Goal: Task Accomplishment & Management: Manage account settings

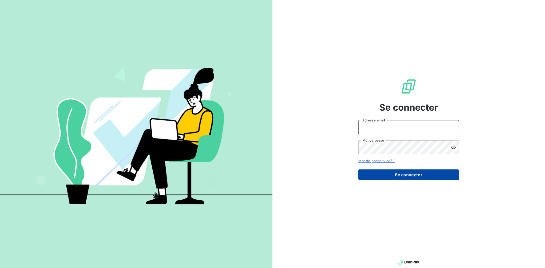
type input "y.corbieres@bapfrance.com"
click at [393, 179] on button "Se connecter" at bounding box center [408, 175] width 101 height 11
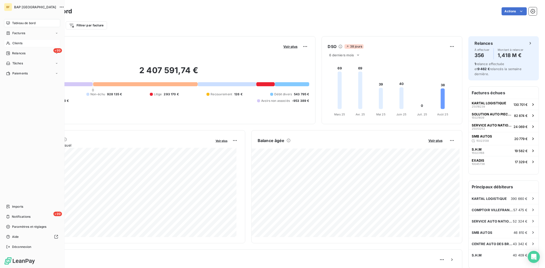
click at [14, 42] on span "Clients" at bounding box center [17, 43] width 10 height 5
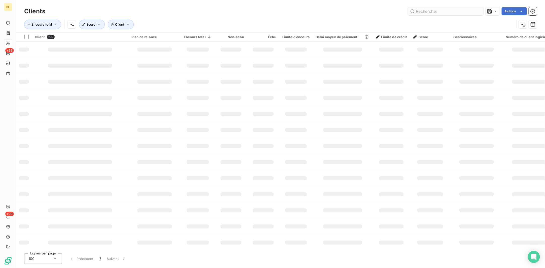
click at [436, 12] on input "text" at bounding box center [446, 11] width 76 height 8
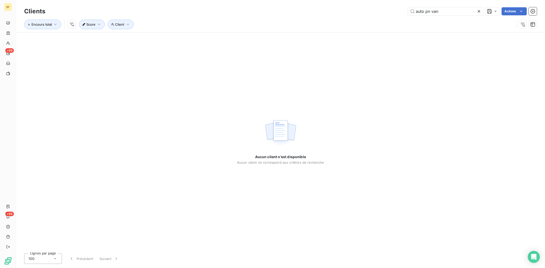
drag, startPoint x: 444, startPoint y: 13, endPoint x: 373, endPoint y: 11, distance: 71.3
click at [373, 11] on div "auto pn van Actions" at bounding box center [293, 11] width 485 height 8
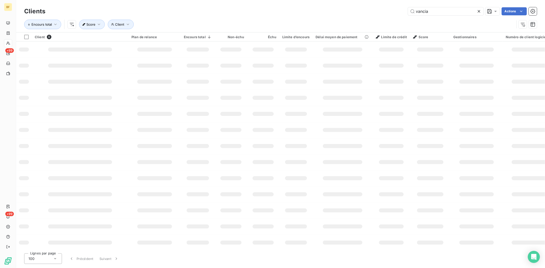
type input "vancia"
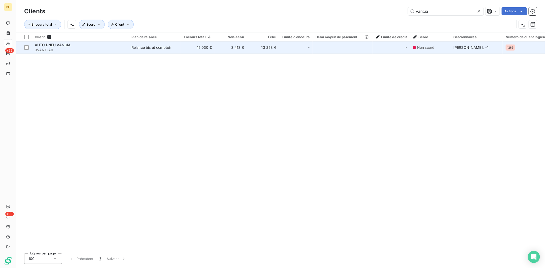
click at [61, 48] on span "9VANCIA0" at bounding box center [80, 50] width 91 height 5
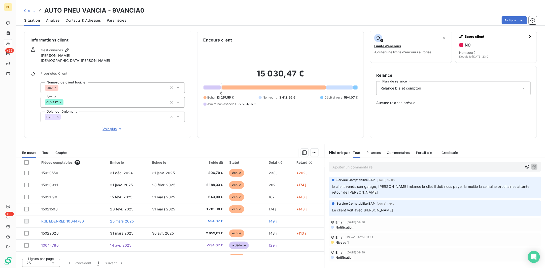
click at [378, 120] on html "BF +99 +99 Clients AUTO PNEU VANCIA - 9VANCIA0 Situation Analyse Contacts & Adr…" at bounding box center [272, 134] width 545 height 268
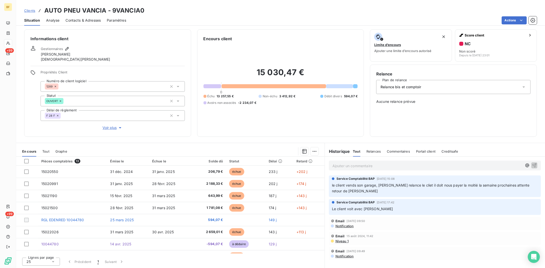
scroll to position [2, 0]
click at [356, 169] on div "Ajouter un commentaire ﻿" at bounding box center [435, 166] width 212 height 10
click at [357, 167] on p "Ajouter un commentaire ﻿" at bounding box center [427, 166] width 190 height 6
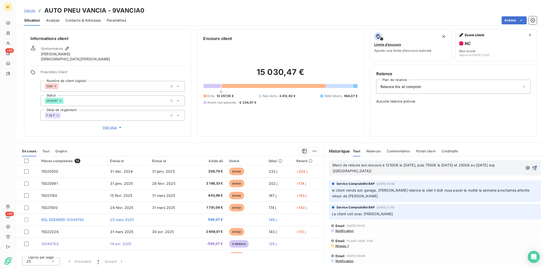
click at [532, 168] on icon "button" at bounding box center [534, 168] width 5 height 5
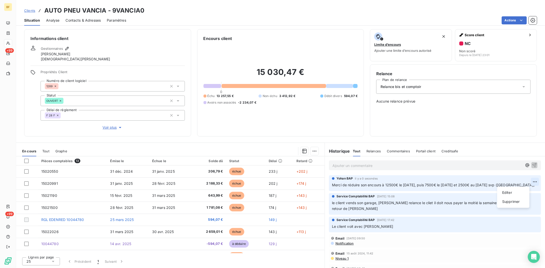
click at [523, 181] on html "BF +99 +99 Clients AUTO PNEU VANCIA - 9VANCIA0 Situation Analyse Contacts & Adr…" at bounding box center [272, 134] width 545 height 268
click at [515, 193] on div "Editer" at bounding box center [513, 193] width 28 height 8
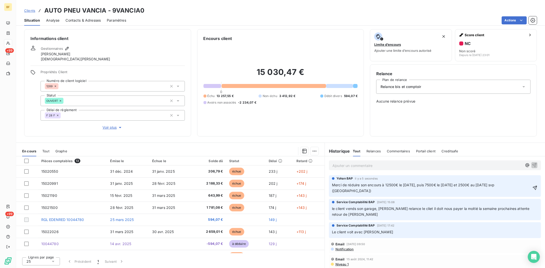
click at [468, 127] on div "Relance Plan de relance Relance bis et comptoir Aucune relance prévue" at bounding box center [453, 101] width 154 height 60
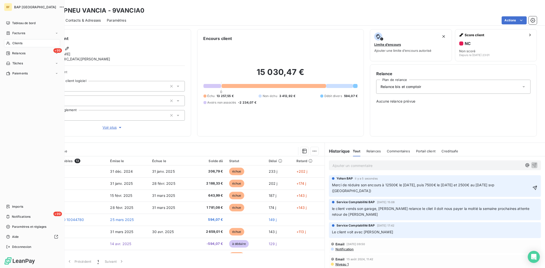
click at [18, 44] on span "Clients" at bounding box center [17, 43] width 10 height 5
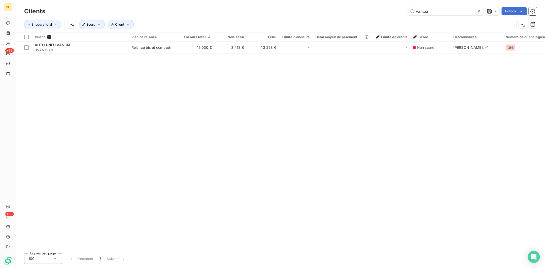
drag, startPoint x: 438, startPoint y: 11, endPoint x: 382, endPoint y: 10, distance: 56.6
click at [382, 10] on div "vancia Actions" at bounding box center [293, 11] width 485 height 8
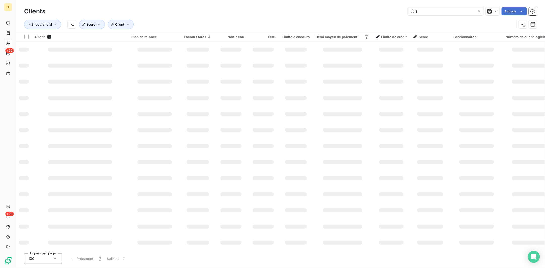
type input "fr"
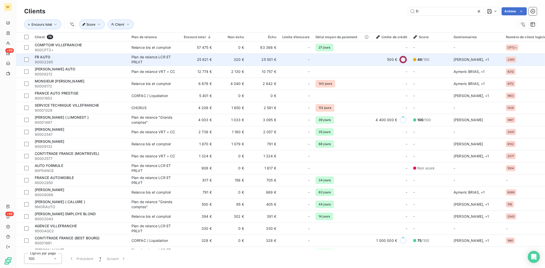
click at [49, 58] on span "FR AUTO" at bounding box center [43, 57] width 16 height 4
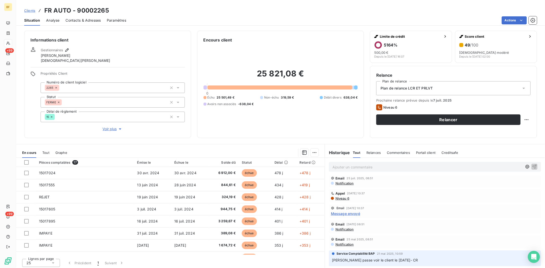
scroll to position [31, 0]
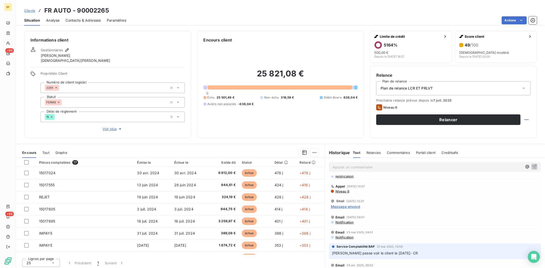
click at [375, 164] on p "Ajouter un commentaire ﻿" at bounding box center [427, 167] width 190 height 6
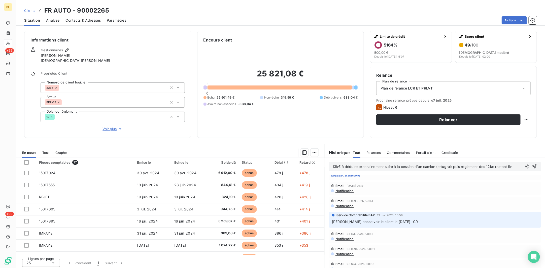
scroll to position [68, 0]
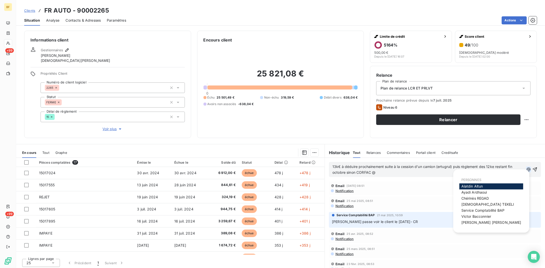
click at [526, 170] on icon "button" at bounding box center [528, 169] width 5 height 5
click at [483, 198] on span "Chérinès REGAD" at bounding box center [475, 199] width 28 height 4
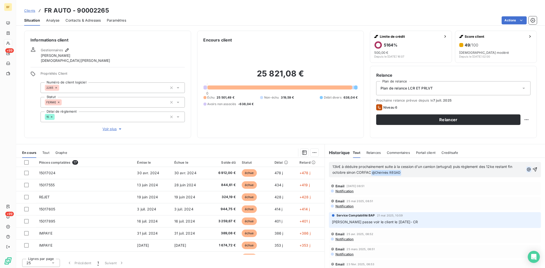
click at [526, 170] on icon "button" at bounding box center [528, 169] width 5 height 5
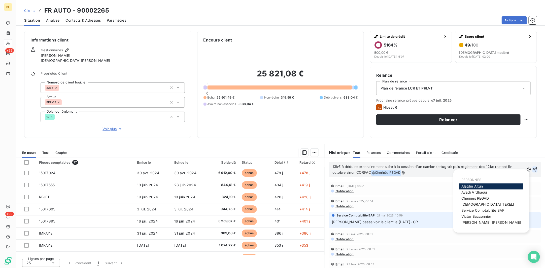
click at [532, 170] on icon "button" at bounding box center [534, 169] width 5 height 5
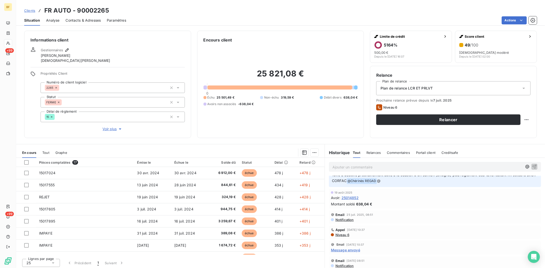
scroll to position [0, 0]
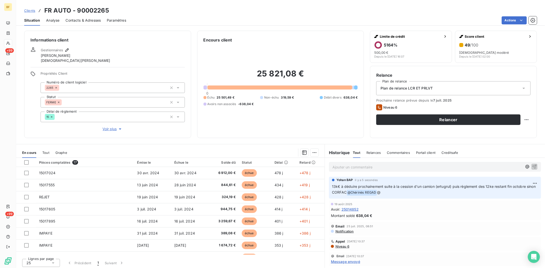
click at [358, 166] on p "Ajouter un commentaire ﻿" at bounding box center [427, 167] width 190 height 6
click at [523, 181] on html "BF +99 +99 Clients FR AUTO - 90002265 Situation Analyse Contacts & Adresses Par…" at bounding box center [272, 134] width 545 height 268
click at [506, 194] on div "Editer" at bounding box center [513, 195] width 28 height 8
click at [367, 193] on span "13k€ à déduire prochainement suite à la cession d'un camion (ertugrul) puis règ…" at bounding box center [429, 189] width 195 height 10
click at [533, 188] on icon "button" at bounding box center [535, 189] width 5 height 5
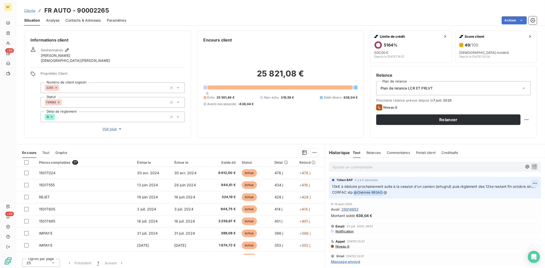
click at [524, 183] on html "BF +99 +99 Clients FR AUTO - 90002265 Situation Analyse Contacts & Adresses Par…" at bounding box center [272, 134] width 545 height 268
click at [512, 194] on div "Editer" at bounding box center [513, 195] width 28 height 8
click at [435, 186] on span "13k€ à déduire prochainement suite à la cession d'un camion (ertugrul) puis règ…" at bounding box center [429, 189] width 195 height 10
click at [533, 189] on icon "button" at bounding box center [535, 190] width 4 height 4
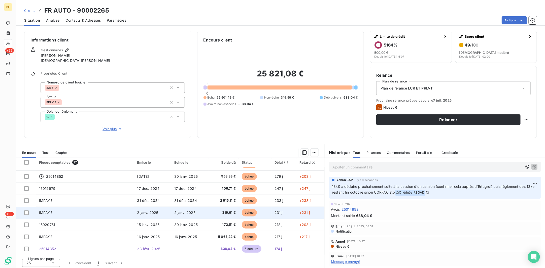
scroll to position [94, 0]
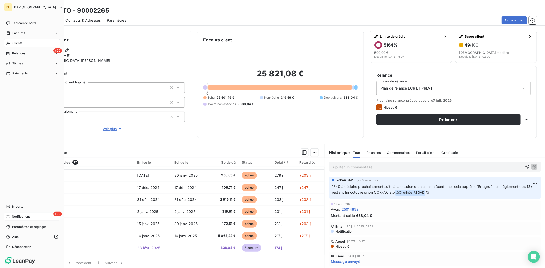
click at [5, 216] on div "+99 Notifications" at bounding box center [32, 217] width 56 height 8
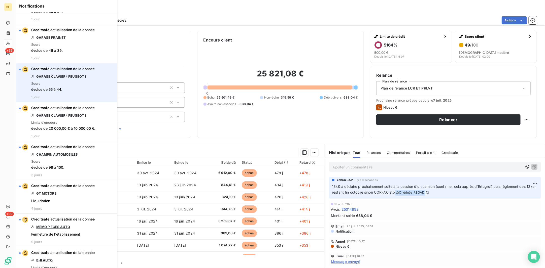
scroll to position [503, 0]
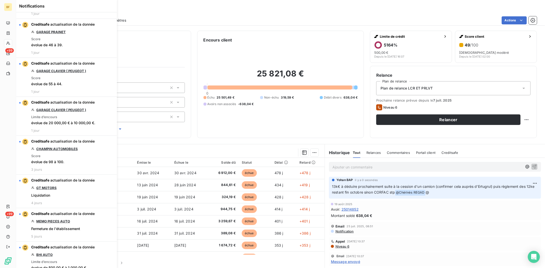
click at [234, 15] on div "Situation Analyse Contacts & Adresses Paramètres Actions" at bounding box center [280, 20] width 529 height 11
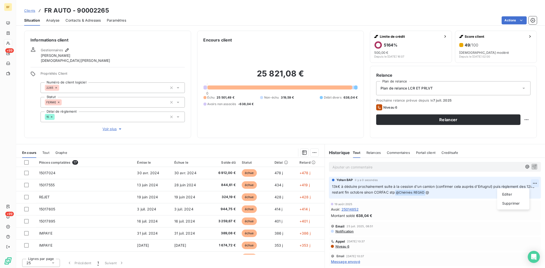
click at [521, 181] on html "BF +99 +99 Clients FR AUTO - 90002265 Situation Analyse Contacts & Adresses Par…" at bounding box center [272, 134] width 545 height 268
drag, startPoint x: 510, startPoint y: 191, endPoint x: 492, endPoint y: 192, distance: 18.1
click at [510, 191] on div "Editer" at bounding box center [513, 195] width 28 height 8
click at [377, 192] on span "13k€ à déduire prochainement suite à la cession d'un camion (confirmer cela aup…" at bounding box center [429, 189] width 195 height 10
drag, startPoint x: 375, startPoint y: 192, endPoint x: 357, endPoint y: 192, distance: 17.9
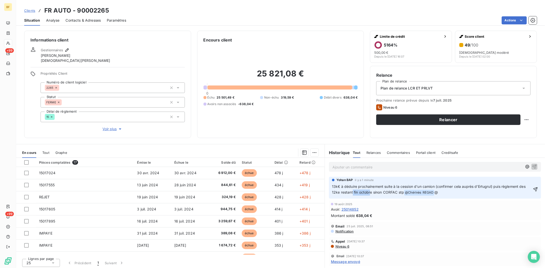
click at [357, 192] on span "13k€ à déduire prochainement suite à la cession d'un camion (confirmer cela aup…" at bounding box center [429, 189] width 195 height 10
click at [379, 192] on span "13k€ à déduire prochainement suite à la cession d'un camion (confirmer cela aup…" at bounding box center [429, 189] width 195 height 10
click at [402, 192] on span "13k€ à déduire prochainement suite à la cession d'un camion (confirmer cela aup…" at bounding box center [429, 189] width 195 height 10
click at [533, 190] on icon "button" at bounding box center [535, 189] width 5 height 5
click at [29, 10] on span "Clients" at bounding box center [29, 11] width 11 height 4
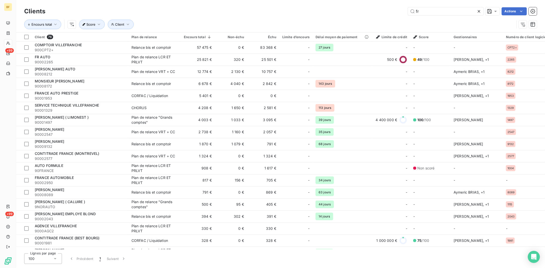
drag, startPoint x: 422, startPoint y: 14, endPoint x: 380, endPoint y: 11, distance: 41.7
click at [380, 11] on div "fr Actions" at bounding box center [293, 11] width 485 height 8
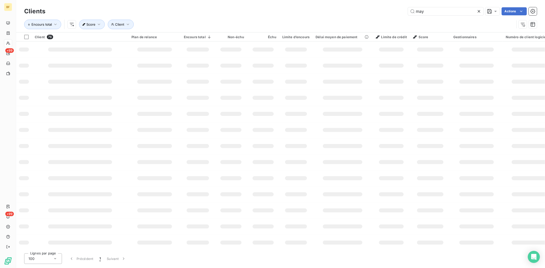
type input "may"
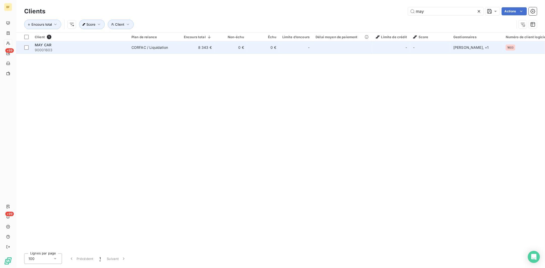
click at [48, 44] on span "MAY CAR" at bounding box center [43, 45] width 17 height 4
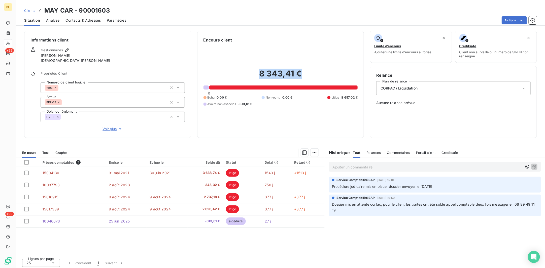
drag, startPoint x: 258, startPoint y: 74, endPoint x: 317, endPoint y: 71, distance: 59.5
click at [317, 71] on h2 "8 343,41 €" at bounding box center [280, 76] width 154 height 15
click at [302, 77] on h2 "8 343,41 €" at bounding box center [280, 76] width 154 height 15
drag, startPoint x: 302, startPoint y: 74, endPoint x: 254, endPoint y: 77, distance: 48.1
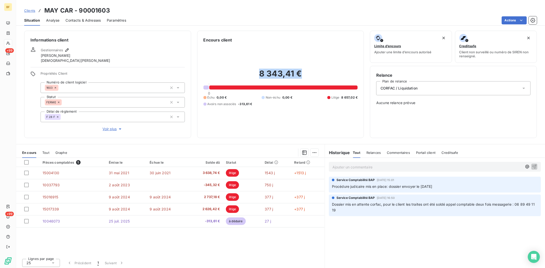
click at [254, 77] on h2 "8 343,41 €" at bounding box center [280, 76] width 154 height 15
click at [255, 72] on h2 "8 343,41 €" at bounding box center [280, 76] width 154 height 15
drag, startPoint x: 257, startPoint y: 73, endPoint x: 311, endPoint y: 76, distance: 54.2
click at [311, 76] on h2 "8 343,41 €" at bounding box center [280, 76] width 154 height 15
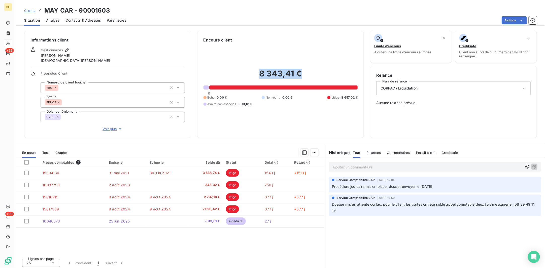
drag, startPoint x: 311, startPoint y: 76, endPoint x: 305, endPoint y: 70, distance: 8.7
click at [305, 70] on h2 "8 343,41 €" at bounding box center [280, 76] width 154 height 15
click at [302, 72] on h2 "8 343,41 €" at bounding box center [280, 76] width 154 height 15
drag, startPoint x: 297, startPoint y: 71, endPoint x: 250, endPoint y: 76, distance: 47.8
click at [250, 76] on h2 "8 343,41 €" at bounding box center [280, 76] width 154 height 15
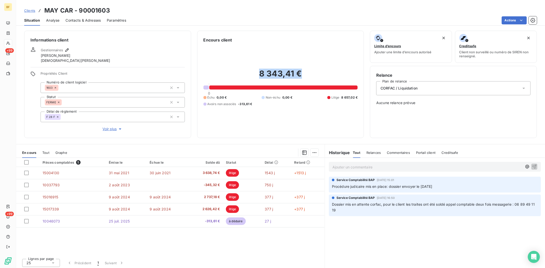
click at [252, 76] on h2 "8 343,41 €" at bounding box center [280, 76] width 154 height 15
click at [260, 75] on h2 "8 343,41 €" at bounding box center [280, 76] width 154 height 15
drag, startPoint x: 258, startPoint y: 74, endPoint x: 299, endPoint y: 73, distance: 40.3
click at [299, 73] on h2 "8 343,41 €" at bounding box center [280, 76] width 154 height 15
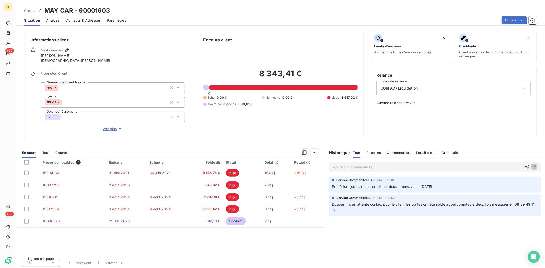
click at [240, 121] on div "8 343,41 € 0 Échu 0,00 € Non-échu 0,00 € Litige 8 657,02 € Avoirs non associés …" at bounding box center [280, 87] width 154 height 89
drag, startPoint x: 355, startPoint y: 185, endPoint x: 446, endPoint y: 185, distance: 90.9
click at [446, 185] on p "Procédure judicaire mis en place: dossier envoyer le 19/11/2024" at bounding box center [435, 187] width 206 height 6
click at [432, 185] on span "Procédure judicaire mis en place: dossier envoyer le 19/11/2024" at bounding box center [382, 186] width 100 height 4
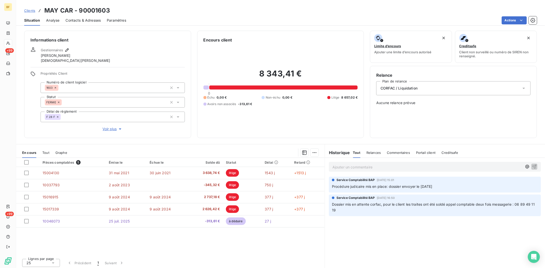
click at [346, 164] on p "Ajouter un commentaire ﻿" at bounding box center [427, 167] width 190 height 6
click at [524, 167] on icon "button" at bounding box center [526, 166] width 5 height 5
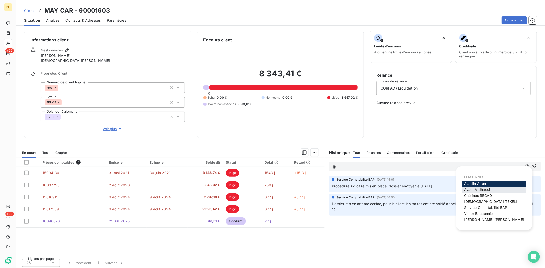
click at [484, 191] on span "Ayadi Ardhaoui" at bounding box center [477, 190] width 26 height 4
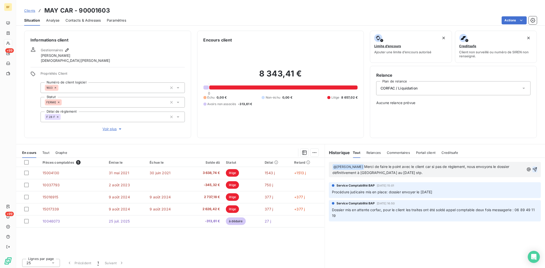
click at [532, 171] on icon "button" at bounding box center [534, 169] width 5 height 5
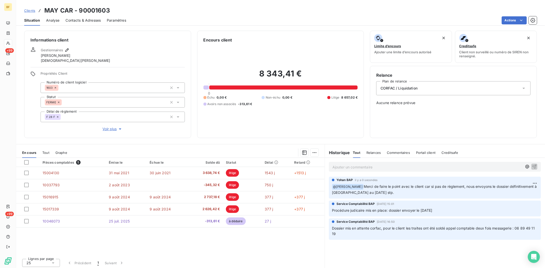
click at [411, 167] on p "Ajouter un commentaire ﻿" at bounding box center [427, 167] width 190 height 6
click at [341, 182] on div "Yohan BAP il y a 0 secondes ﻿ @ Ayadi Ardhaoui Merci de faire le point avec le …" at bounding box center [435, 187] width 206 height 18
click at [341, 184] on span "@ Ayadi Ardhaoui" at bounding box center [347, 187] width 31 height 6
click at [340, 185] on span "@ Ayadi Ardhaoui" at bounding box center [347, 187] width 31 height 6
click at [339, 186] on span "@ Ayadi Ardhaoui" at bounding box center [347, 187] width 31 height 6
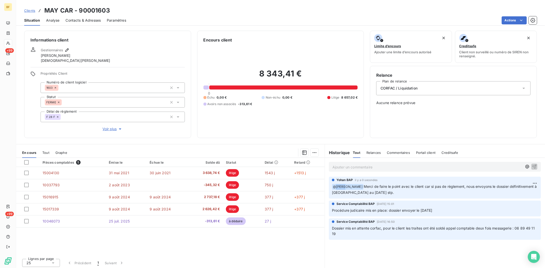
click at [339, 186] on span "@ Ayadi Ardhaoui" at bounding box center [347, 187] width 31 height 6
drag, startPoint x: 339, startPoint y: 186, endPoint x: 349, endPoint y: 187, distance: 10.1
click at [349, 187] on span "@ Ayadi Ardhaoui" at bounding box center [347, 187] width 31 height 6
click at [350, 186] on span "@ Ayadi Ardhaoui" at bounding box center [347, 187] width 31 height 6
click at [31, 9] on span "Clients" at bounding box center [29, 11] width 11 height 4
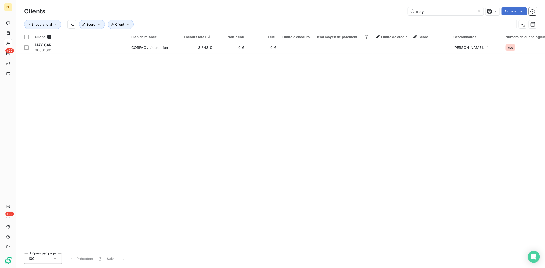
drag, startPoint x: 428, startPoint y: 11, endPoint x: 381, endPoint y: 15, distance: 47.8
click at [381, 15] on div "may Actions" at bounding box center [293, 11] width 485 height 8
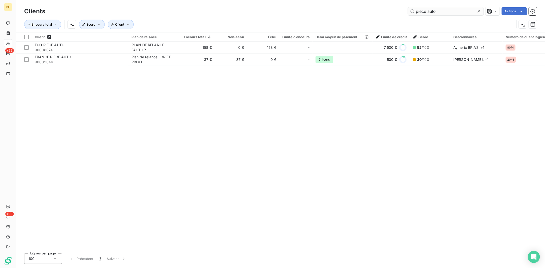
click at [425, 11] on input "piece auto" at bounding box center [446, 11] width 76 height 8
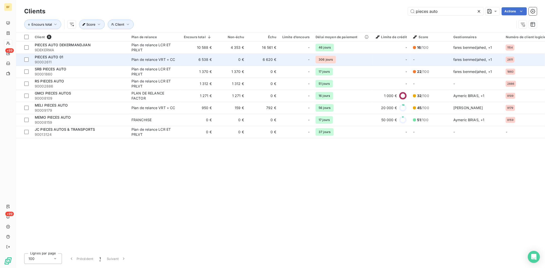
type input "pieces auto"
click at [52, 58] on span "PIECES AUTO 01" at bounding box center [49, 57] width 28 height 4
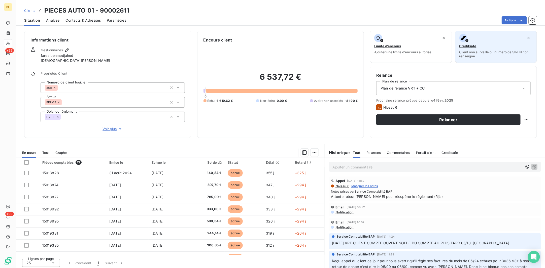
click at [459, 46] on span "Creditsafe" at bounding box center [467, 46] width 17 height 4
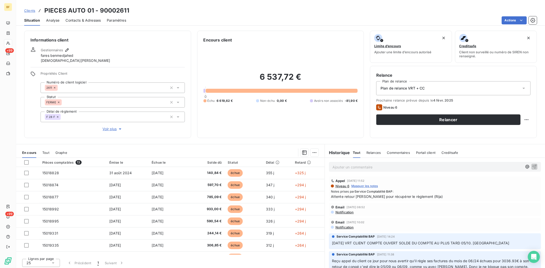
scroll to position [2, 0]
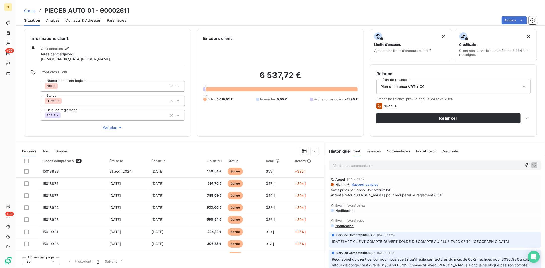
click at [86, 21] on span "Contacts & Adresses" at bounding box center [82, 20] width 35 height 5
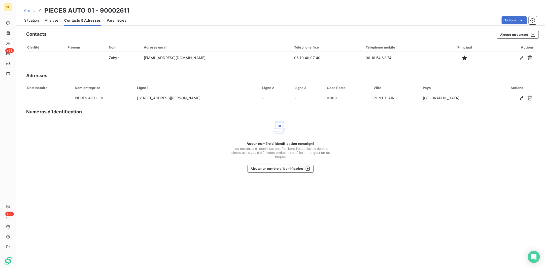
click at [125, 21] on span "Paramètres" at bounding box center [116, 20] width 19 height 5
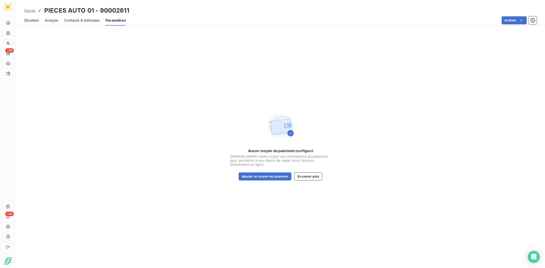
drag, startPoint x: 84, startPoint y: 22, endPoint x: 49, endPoint y: 20, distance: 35.5
click at [82, 22] on span "Contacts & Adresses" at bounding box center [81, 20] width 35 height 5
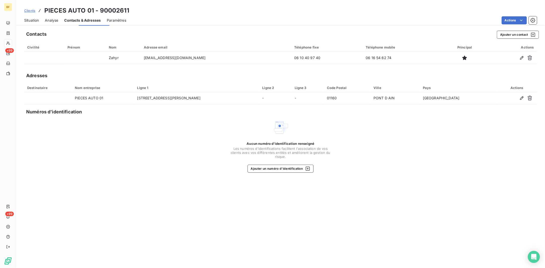
click at [49, 20] on span "Analyse" at bounding box center [51, 20] width 13 height 5
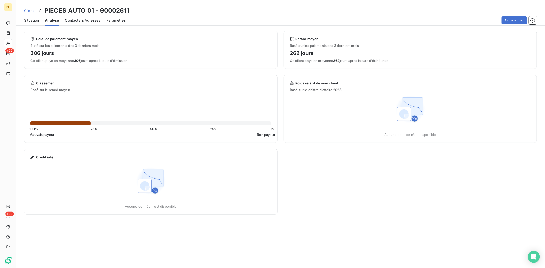
click at [35, 21] on span "Situation" at bounding box center [31, 20] width 15 height 5
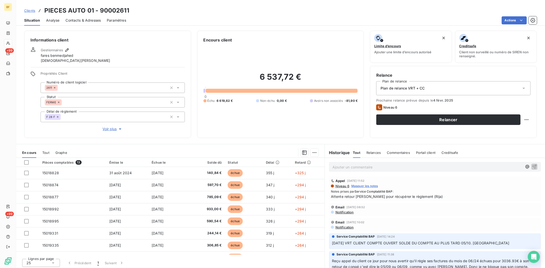
click at [269, 19] on html "BF +99 +99 Clients PIECES AUTO 01 - 90002611 Situation Analyse Contacts & Adres…" at bounding box center [272, 134] width 545 height 268
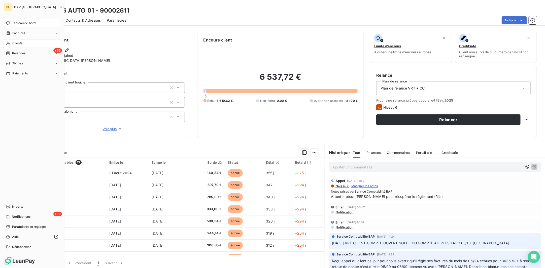
click at [20, 22] on span "Tableau de bord" at bounding box center [23, 23] width 23 height 5
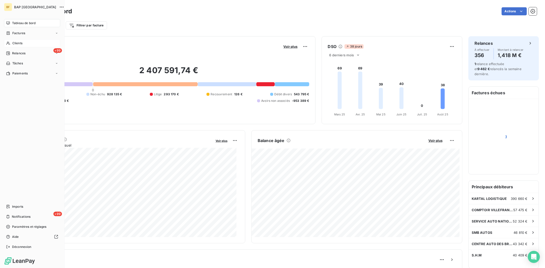
click at [6, 43] on div "Clients" at bounding box center [32, 43] width 56 height 8
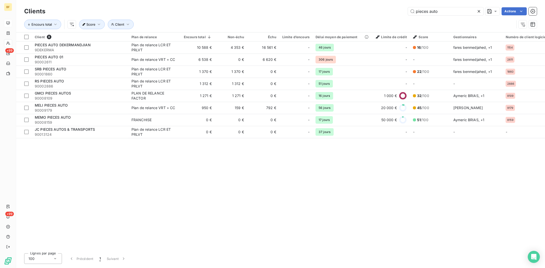
click at [382, 10] on div "pieces auto Actions" at bounding box center [293, 11] width 485 height 8
drag, startPoint x: 442, startPoint y: 11, endPoint x: 369, endPoint y: 11, distance: 73.2
click at [369, 11] on div "pieces auto Actions" at bounding box center [293, 11] width 485 height 8
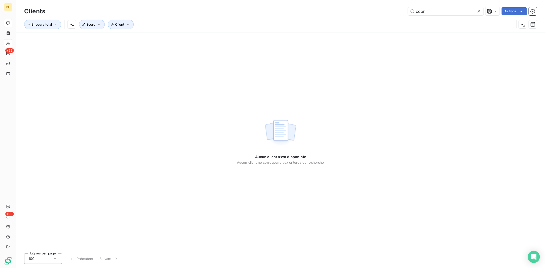
drag, startPoint x: 439, startPoint y: 13, endPoint x: 385, endPoint y: 14, distance: 53.6
click at [385, 14] on div "cdpr Actions" at bounding box center [293, 11] width 485 height 8
click at [418, 10] on input "cdpr" at bounding box center [446, 11] width 76 height 8
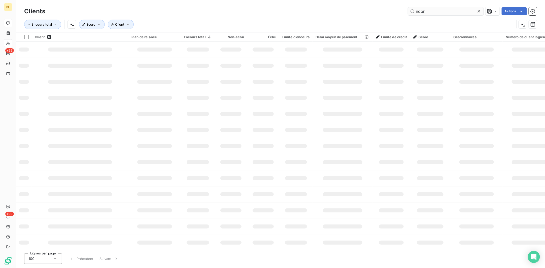
type input "ndpr"
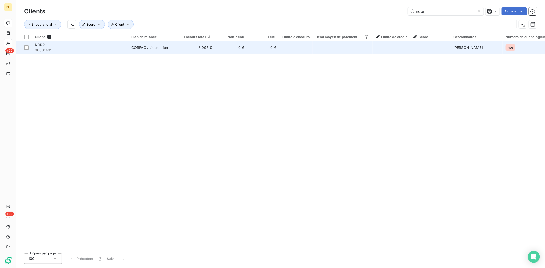
click at [71, 48] on span "90001495" at bounding box center [80, 50] width 91 height 5
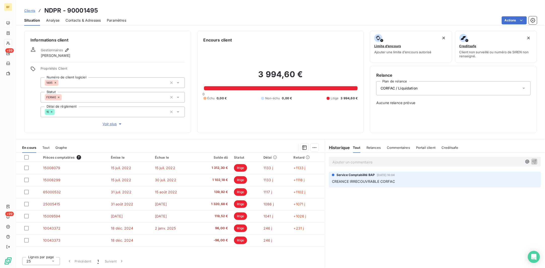
click at [365, 159] on p "Ajouter un commentaire ﻿" at bounding box center [427, 162] width 190 height 6
click at [432, 162] on p "SI PAS DE REGULARISATION TOTALE AU 15 OCTOBRE" at bounding box center [427, 162] width 190 height 6
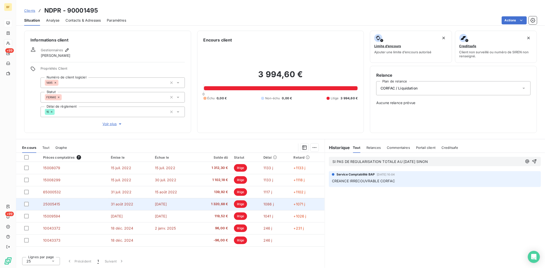
click at [280, 208] on td "1086 j" at bounding box center [275, 204] width 30 height 12
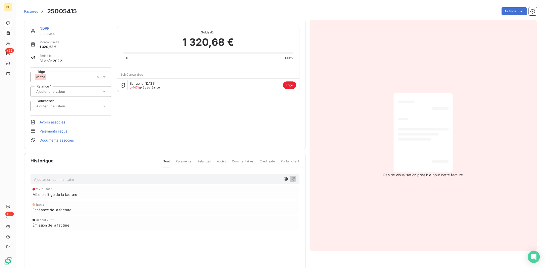
click at [43, 26] on link "NDPR" at bounding box center [45, 28] width 10 height 4
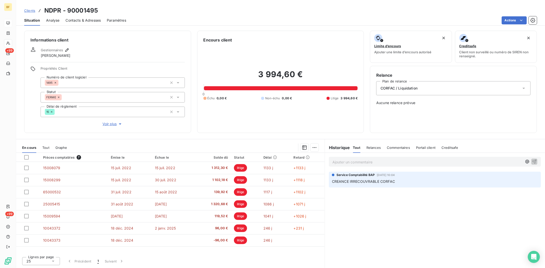
click at [361, 162] on p "Ajouter un commentaire ﻿" at bounding box center [427, 162] width 190 height 6
click at [530, 161] on icon "button" at bounding box center [526, 161] width 5 height 5
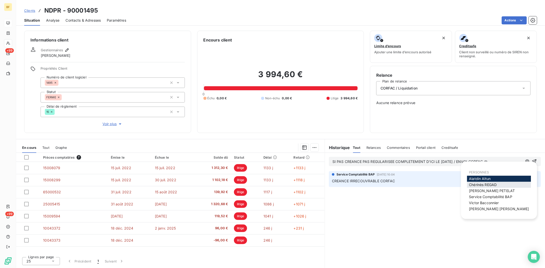
click at [489, 184] on span "Chérinès REGAD" at bounding box center [483, 185] width 28 height 4
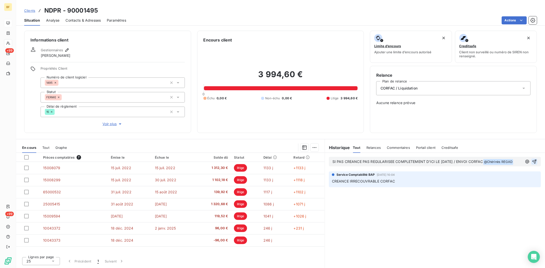
click at [532, 160] on icon "button" at bounding box center [534, 161] width 5 height 5
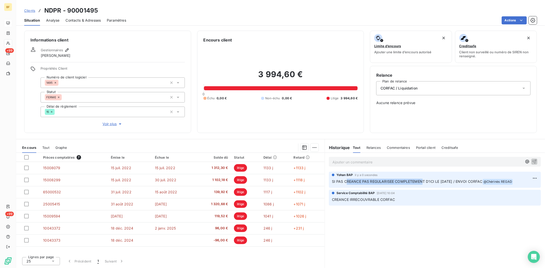
drag, startPoint x: 387, startPoint y: 181, endPoint x: 423, endPoint y: 181, distance: 35.7
click at [423, 181] on span "SI PAS CREANCE PAS REGULARISEE COMPLETEMENT D'ICI LE 15 OCT / ENVOI CORFAC" at bounding box center [407, 181] width 151 height 4
click at [534, 177] on html "BF +99 +99 Clients NDPR - 90001495 Situation Analyse Contacts & Adresses Paramè…" at bounding box center [272, 134] width 545 height 268
click at [517, 190] on div "Editer" at bounding box center [523, 189] width 28 height 8
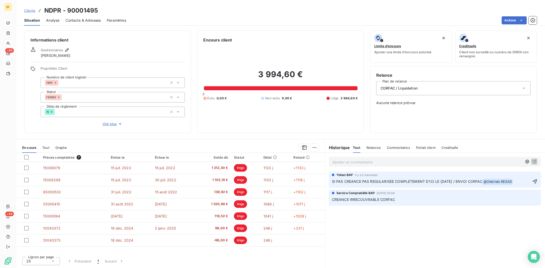
click at [339, 181] on span "SI PAS CREANCE PAS REGULARISEE COMPLETEMENT D'ICI LE 15 OCT / ENVOI CORFAC" at bounding box center [407, 181] width 151 height 4
click at [361, 181] on span "SI LA CREANCE PAS REGULARISEE COMPLETEMENT D'ICI LE 15 OCT / ENVOI CORFAC" at bounding box center [406, 181] width 148 height 4
click at [536, 180] on icon "button" at bounding box center [535, 181] width 4 height 4
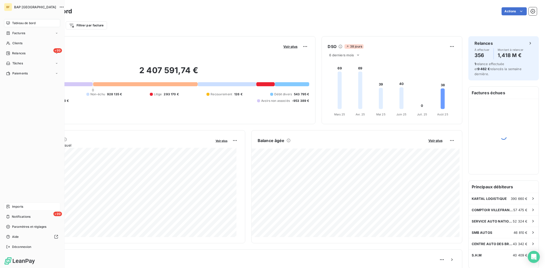
click at [34, 208] on div "Imports" at bounding box center [32, 207] width 56 height 8
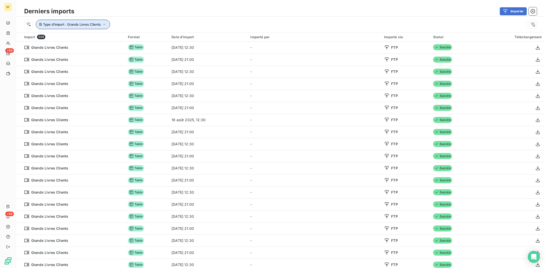
click at [103, 26] on icon "button" at bounding box center [104, 24] width 5 height 5
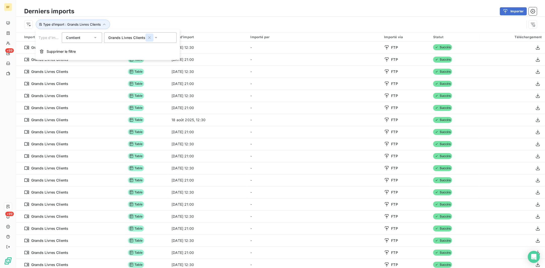
click at [148, 36] on icon "button" at bounding box center [149, 37] width 5 height 5
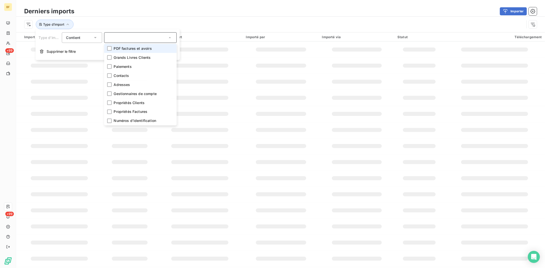
click at [130, 21] on div "Type d’import" at bounding box center [274, 25] width 500 height 10
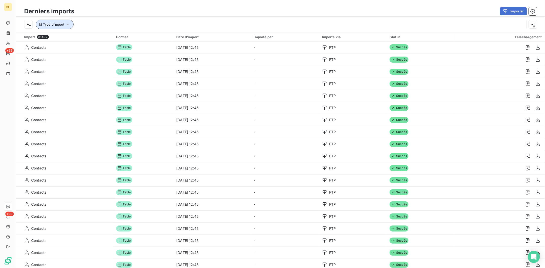
click at [67, 22] on icon "button" at bounding box center [67, 24] width 5 height 5
click at [134, 36] on div at bounding box center [140, 37] width 72 height 11
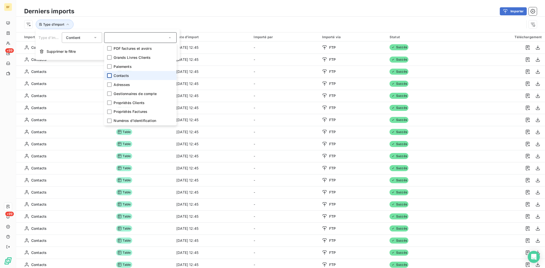
click at [109, 76] on div at bounding box center [109, 75] width 5 height 5
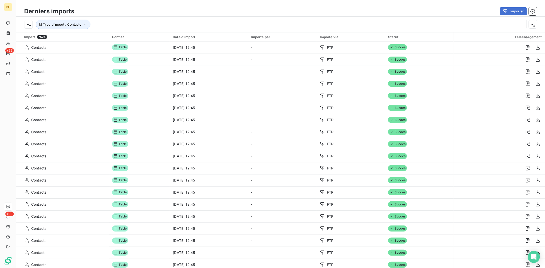
click at [124, 18] on div "Type d’import : Contacts" at bounding box center [280, 25] width 529 height 16
drag, startPoint x: 92, startPoint y: 24, endPoint x: 84, endPoint y: 24, distance: 7.8
click at [91, 24] on div "Type d’import : Contacts" at bounding box center [274, 25] width 500 height 10
click at [84, 24] on icon "button" at bounding box center [84, 24] width 5 height 5
click at [130, 37] on icon "button" at bounding box center [127, 37] width 5 height 5
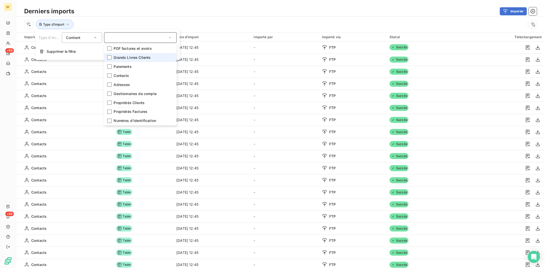
click at [122, 58] on span "Grands Livres Clients" at bounding box center [132, 57] width 37 height 5
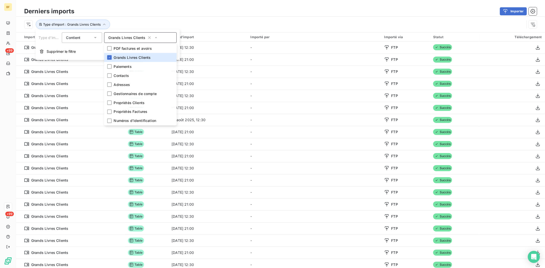
click at [242, 19] on div "Type d’import : Grands Livres Clients" at bounding box center [280, 25] width 529 height 16
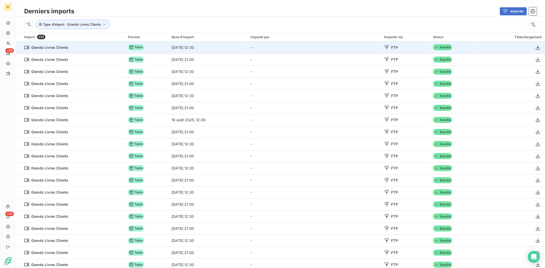
click at [144, 47] on span "Table" at bounding box center [136, 47] width 16 height 6
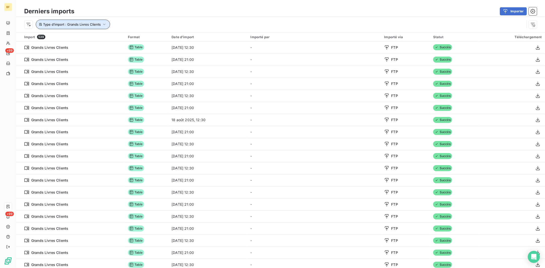
click at [88, 21] on button "Type d’import : Grands Livres Clients" at bounding box center [73, 25] width 74 height 10
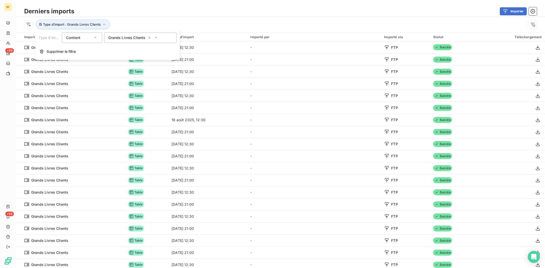
click at [132, 37] on span "Grands Livres Clients" at bounding box center [126, 37] width 37 height 5
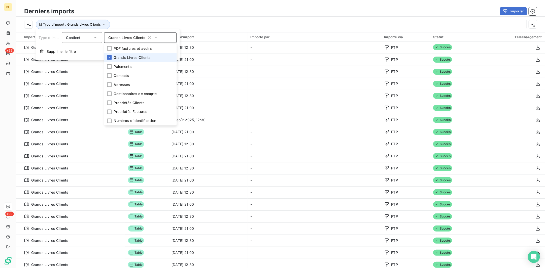
click at [129, 61] on li "Grands Livres Clients" at bounding box center [140, 57] width 72 height 9
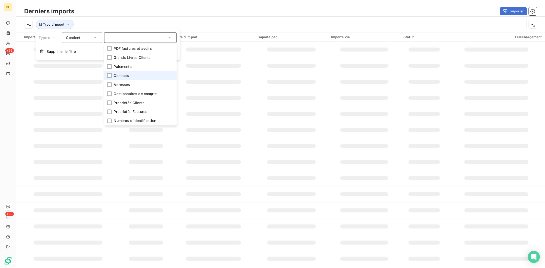
click at [126, 75] on span "Contacts" at bounding box center [121, 75] width 15 height 5
click at [143, 28] on div "Type d’import : Contacts" at bounding box center [274, 25] width 500 height 10
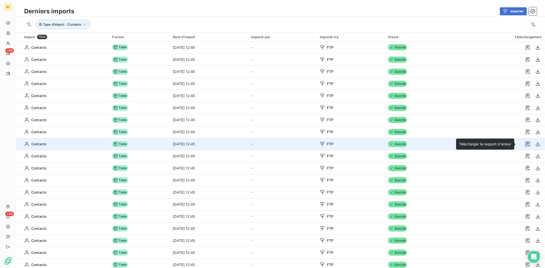
click at [526, 143] on icon "button" at bounding box center [528, 144] width 4 height 5
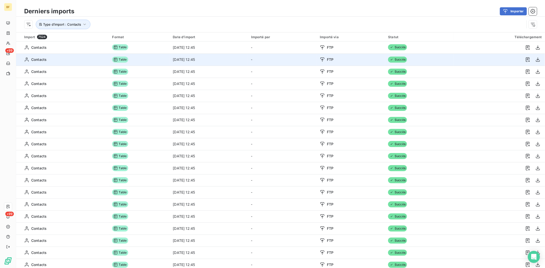
click at [333, 60] on span "FTP" at bounding box center [330, 59] width 7 height 5
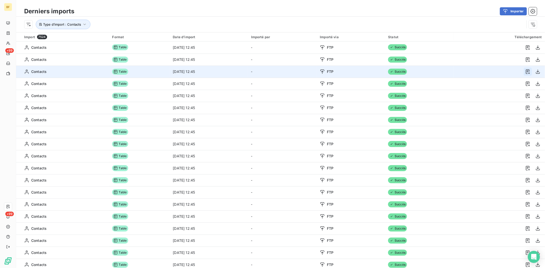
click at [525, 72] on icon "button" at bounding box center [527, 71] width 5 height 5
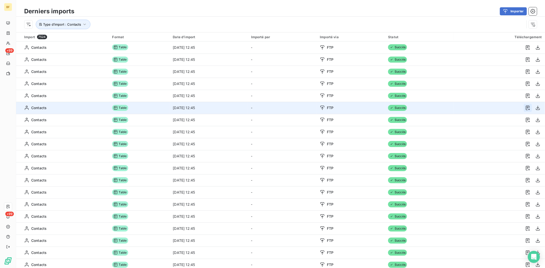
click at [526, 106] on icon "button" at bounding box center [528, 108] width 4 height 5
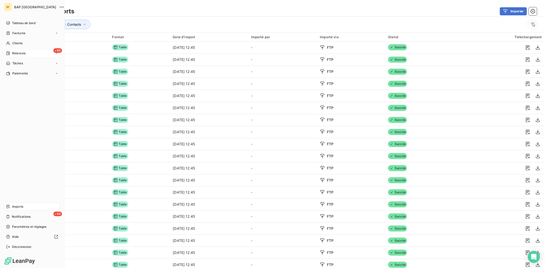
click at [11, 53] on div "Relances" at bounding box center [15, 53] width 19 height 5
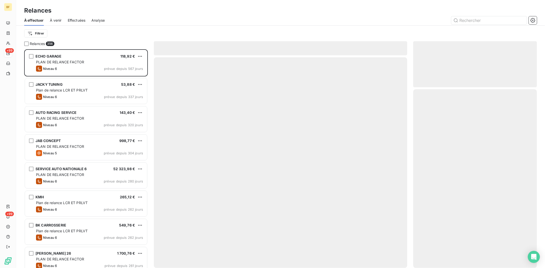
scroll to position [214, 119]
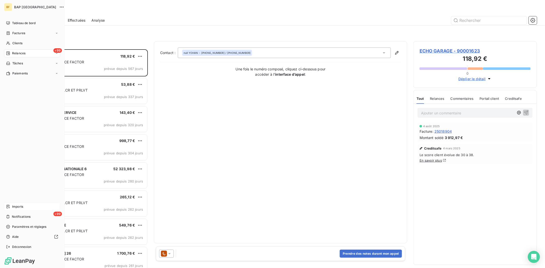
click at [19, 208] on span "Imports" at bounding box center [17, 207] width 11 height 5
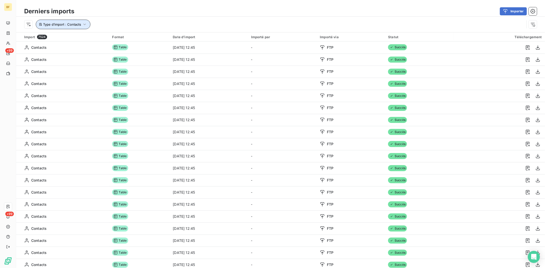
click at [68, 25] on span "Type d’import : Contacts" at bounding box center [62, 24] width 38 height 4
click at [126, 38] on icon "button" at bounding box center [127, 37] width 5 height 5
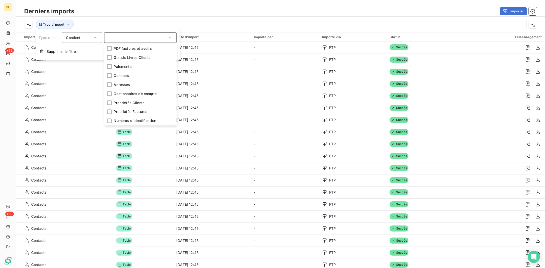
click at [131, 24] on div "Type d’import" at bounding box center [274, 25] width 500 height 10
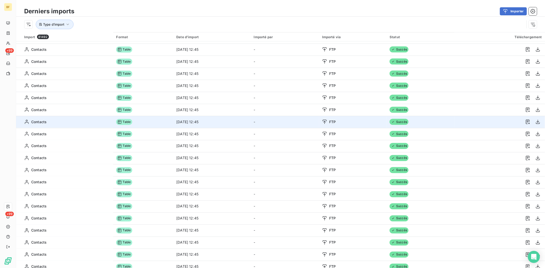
scroll to position [314, 0]
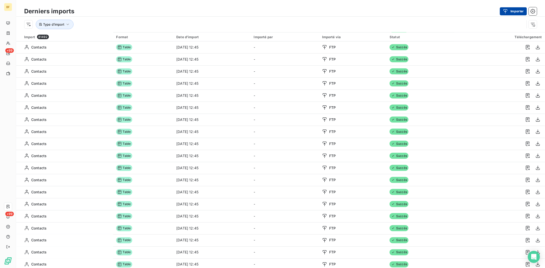
click at [509, 13] on div "button" at bounding box center [507, 11] width 8 height 5
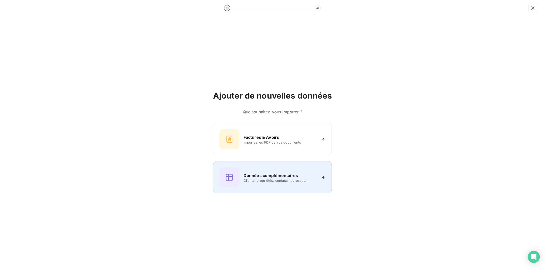
click at [284, 182] on span "Clients, propriétés, contacts, adresses..." at bounding box center [279, 181] width 73 height 4
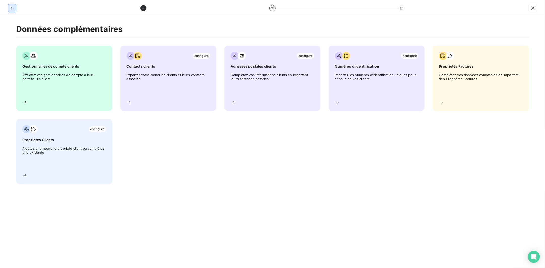
click at [11, 7] on icon "button" at bounding box center [12, 8] width 5 height 5
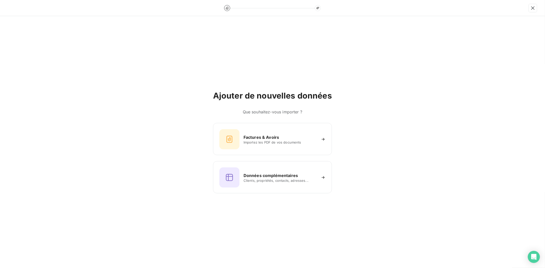
click at [228, 8] on icon at bounding box center [227, 8] width 3 height 3
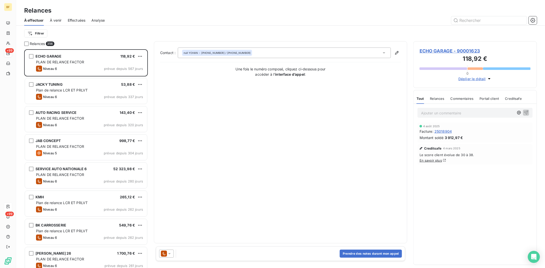
scroll to position [214, 119]
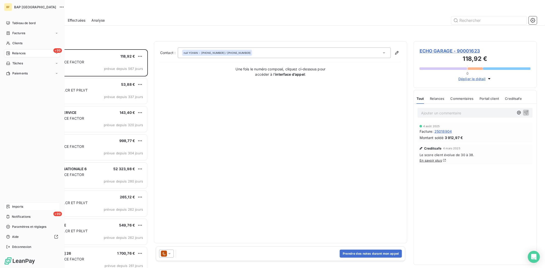
click at [20, 207] on span "Imports" at bounding box center [17, 207] width 11 height 5
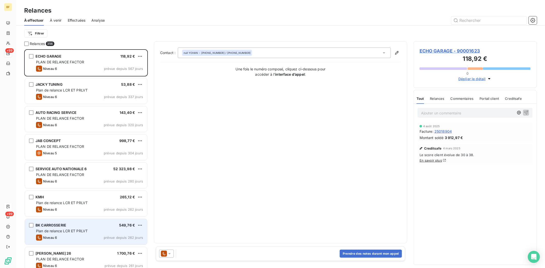
scroll to position [214, 119]
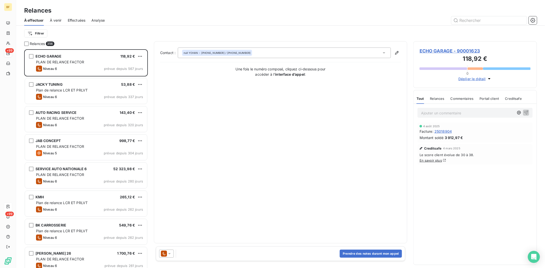
click at [38, 14] on h3 "Relances" at bounding box center [37, 10] width 27 height 9
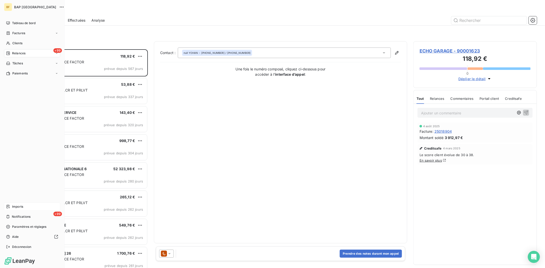
click at [1, 7] on div "BF BAP France Tableau de bord Factures Clients +99 Relances Tâches Paiements Im…" at bounding box center [32, 134] width 64 height 268
click at [25, 6] on span "BAP France" at bounding box center [35, 7] width 42 height 4
click at [25, 9] on div "BAP France" at bounding box center [37, 7] width 46 height 8
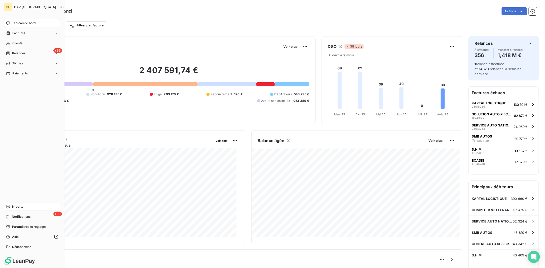
click at [32, 209] on div "Imports" at bounding box center [32, 207] width 56 height 8
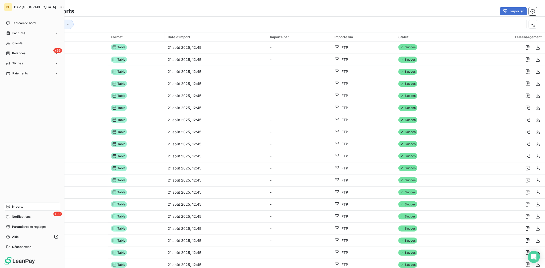
click at [28, 205] on div "Imports" at bounding box center [32, 207] width 56 height 8
click at [23, 216] on span "Notifications" at bounding box center [21, 217] width 19 height 5
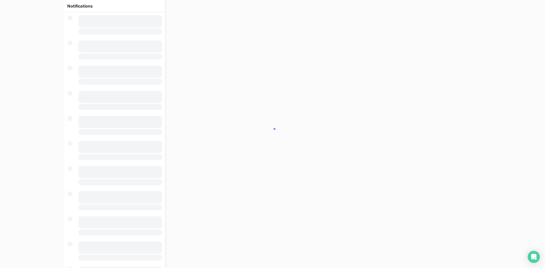
click at [28, 207] on div at bounding box center [272, 134] width 545 height 268
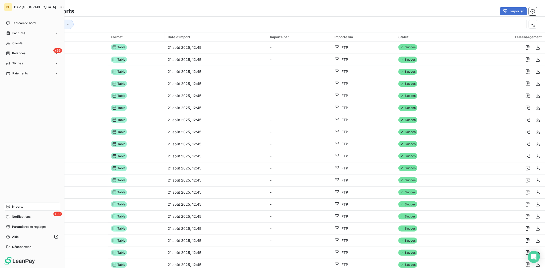
click at [17, 208] on span "Imports" at bounding box center [17, 207] width 11 height 5
click at [16, 24] on span "Tableau de bord" at bounding box center [23, 23] width 23 height 5
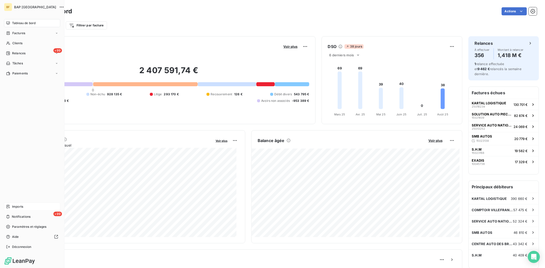
click at [22, 208] on span "Imports" at bounding box center [17, 207] width 11 height 5
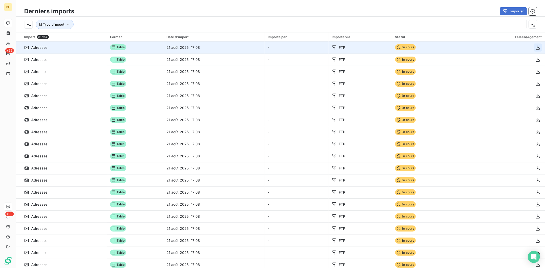
click at [535, 46] on icon "button" at bounding box center [537, 47] width 5 height 5
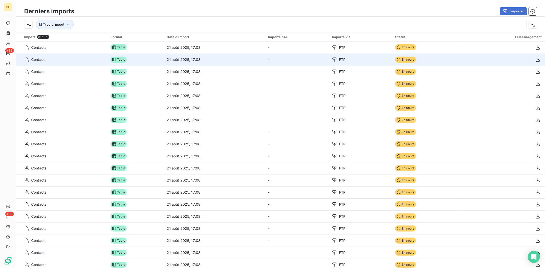
drag, startPoint x: 191, startPoint y: 58, endPoint x: 197, endPoint y: 58, distance: 6.3
click at [191, 58] on td "21 août 2025, 17:08" at bounding box center [214, 60] width 101 height 12
click at [333, 60] on div "FTP" at bounding box center [360, 59] width 57 height 5
click at [535, 60] on icon "button" at bounding box center [537, 59] width 5 height 5
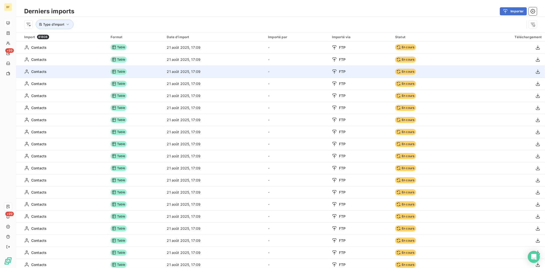
click at [283, 70] on td "-" at bounding box center [297, 72] width 64 height 12
click at [535, 73] on icon "button" at bounding box center [537, 71] width 5 height 5
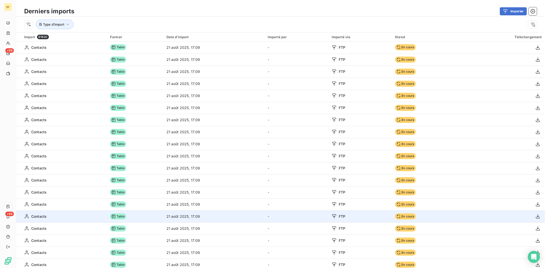
click at [269, 211] on td "-" at bounding box center [297, 217] width 64 height 12
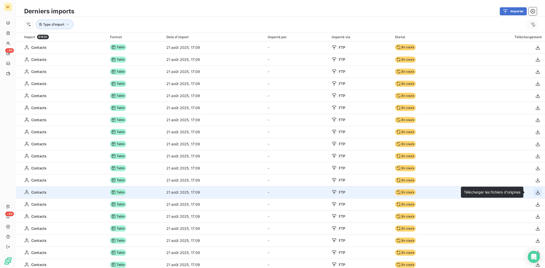
click at [535, 192] on icon "button" at bounding box center [537, 192] width 5 height 5
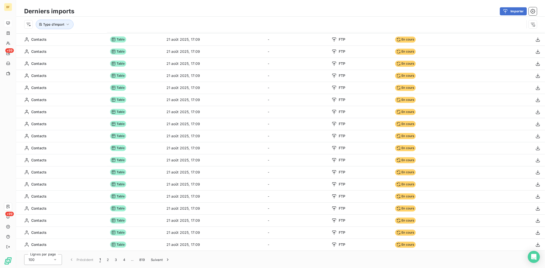
scroll to position [981, 0]
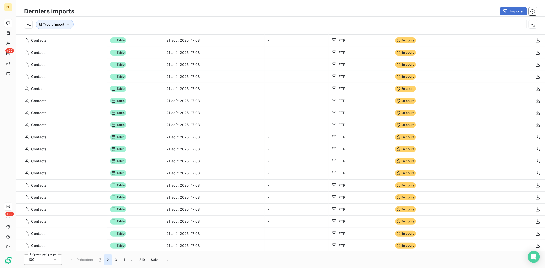
click at [105, 260] on button "2" at bounding box center [108, 260] width 8 height 11
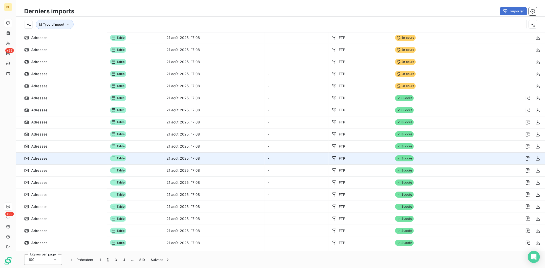
scroll to position [869, 0]
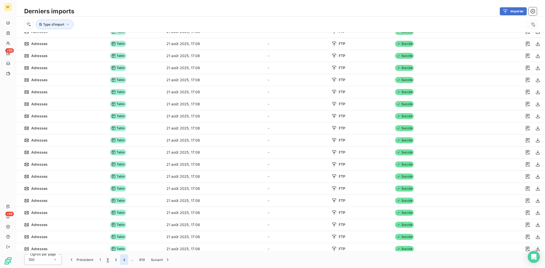
click at [123, 260] on button "4" at bounding box center [124, 260] width 8 height 11
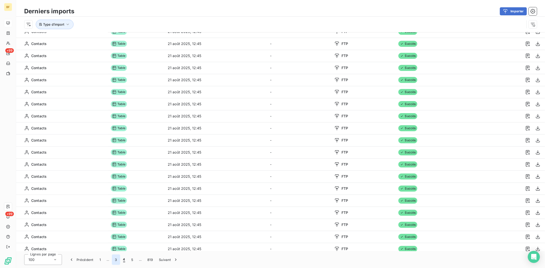
click at [118, 259] on button "3" at bounding box center [116, 260] width 8 height 11
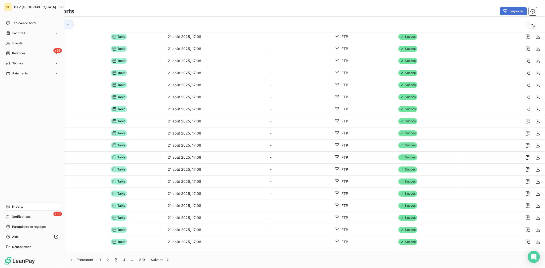
drag, startPoint x: 7, startPoint y: 20, endPoint x: 60, endPoint y: 30, distance: 54.5
click at [7, 20] on div "Tableau de bord" at bounding box center [32, 23] width 56 height 8
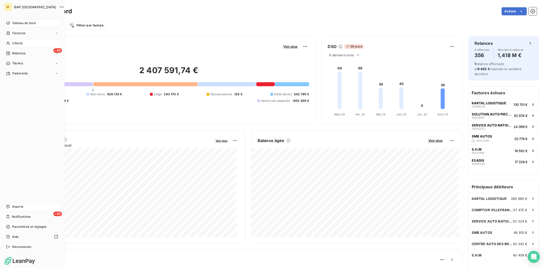
click at [15, 44] on span "Clients" at bounding box center [17, 43] width 10 height 5
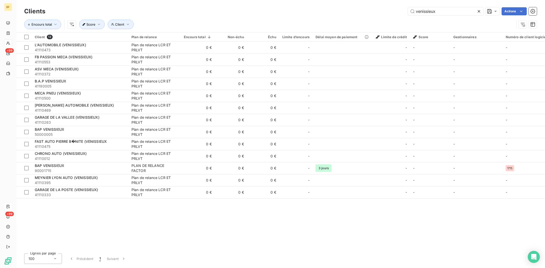
type input "venissieux"
click at [103, 214] on div "Client 13 Plan de relance Encours total Non-échu Échu Limite d’encours Délai mo…" at bounding box center [280, 140] width 529 height 217
click at [531, 11] on icon "button" at bounding box center [532, 11] width 5 height 5
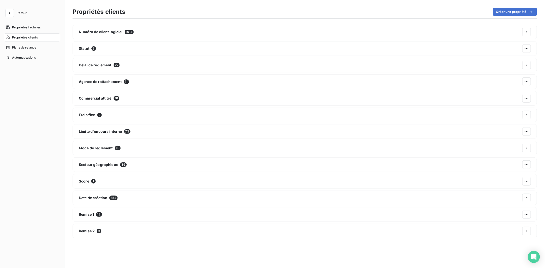
click at [26, 36] on span "Propriétés clients" at bounding box center [25, 37] width 26 height 5
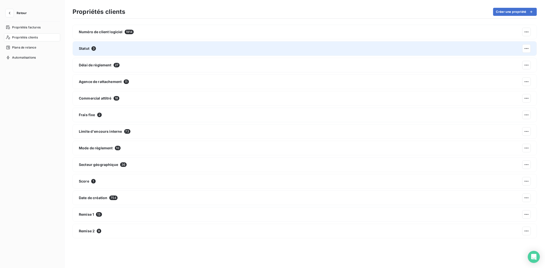
click at [92, 47] on span "3" at bounding box center [93, 48] width 5 height 5
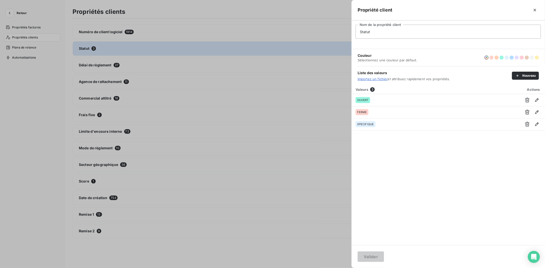
click at [299, 192] on div at bounding box center [272, 134] width 545 height 268
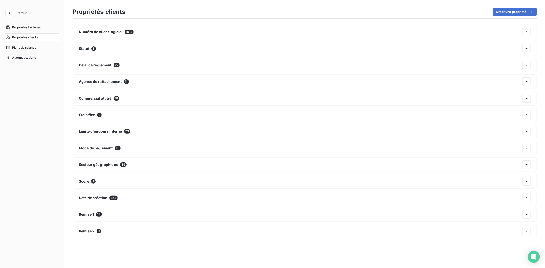
click at [25, 40] on span "Propriétés clients" at bounding box center [25, 37] width 26 height 5
click at [2, 11] on div "Retour Propriétés factures Propriétés clients Plans de relance Automatisations" at bounding box center [32, 134] width 64 height 268
click at [8, 11] on icon "button" at bounding box center [9, 13] width 5 height 5
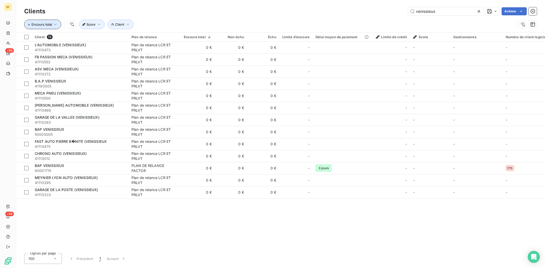
click at [54, 26] on icon "button" at bounding box center [55, 24] width 5 height 5
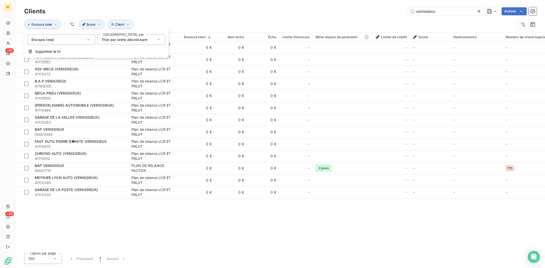
click at [69, 41] on div "Encours total" at bounding box center [61, 39] width 68 height 11
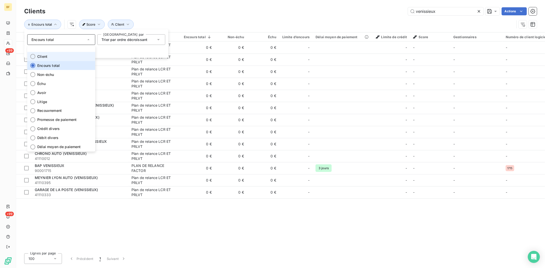
click at [67, 56] on li "Client" at bounding box center [61, 56] width 68 height 9
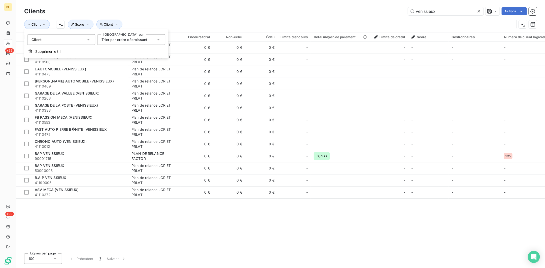
click at [113, 206] on div "Client 13 Plan de relance Encours total Non-échu Échu Limite d’encours Délai mo…" at bounding box center [280, 140] width 529 height 217
drag, startPoint x: 452, startPoint y: 13, endPoint x: 350, endPoint y: 17, distance: 102.5
click at [351, 17] on div "Clients venissieux Actions Client Client Score" at bounding box center [280, 19] width 512 height 26
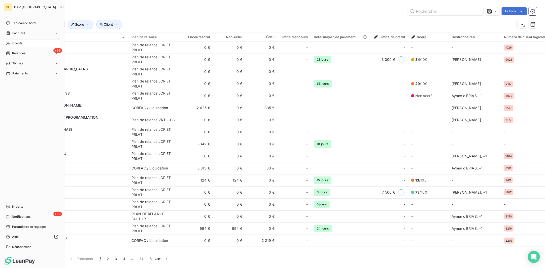
click at [10, 43] on icon at bounding box center [8, 43] width 4 height 4
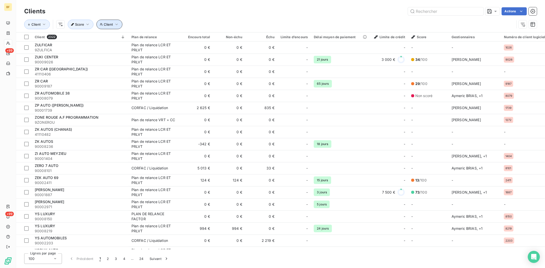
click at [109, 26] on span "Client" at bounding box center [108, 24] width 9 height 4
click at [31, 21] on button "Client" at bounding box center [37, 25] width 26 height 10
click at [166, 21] on div "Client Client Score" at bounding box center [269, 25] width 490 height 10
click at [42, 24] on icon "button" at bounding box center [44, 24] width 5 height 5
click at [65, 39] on div "Client" at bounding box center [61, 39] width 68 height 11
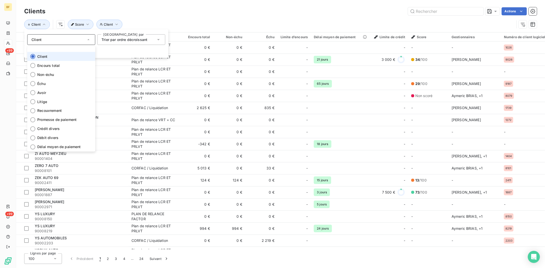
click at [120, 39] on span "Trier par ordre décroissant" at bounding box center [124, 40] width 46 height 4
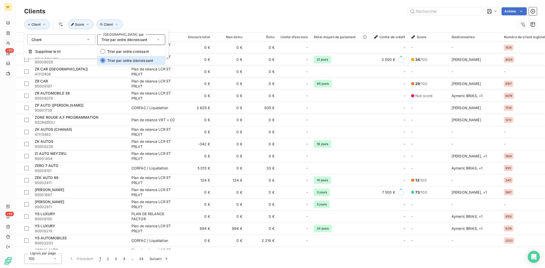
click at [76, 38] on div "Client" at bounding box center [61, 39] width 68 height 11
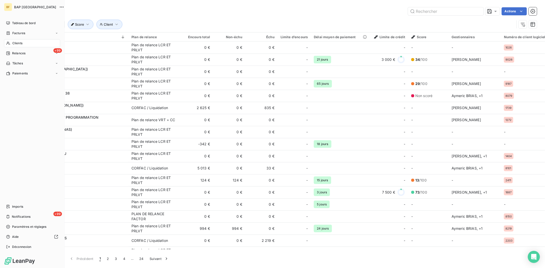
click at [8, 138] on div "Tableau de bord Factures Clients +99 Relances Tâches Paiements Imports +99 Noti…" at bounding box center [32, 135] width 56 height 232
click at [35, 23] on span "Tableau de bord" at bounding box center [23, 23] width 23 height 5
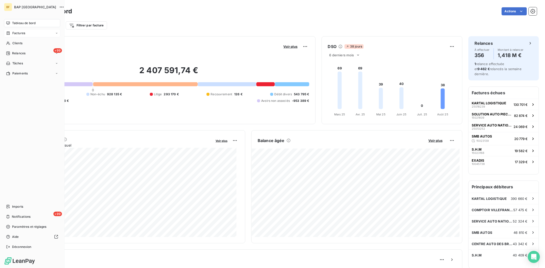
click at [23, 32] on span "Factures" at bounding box center [18, 33] width 13 height 5
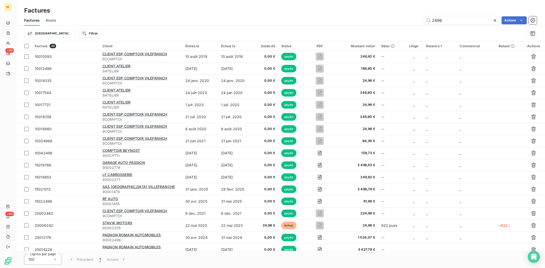
drag, startPoint x: 445, startPoint y: 21, endPoint x: 376, endPoint y: 22, distance: 69.0
click at [376, 22] on div "2496 Actions" at bounding box center [299, 20] width 475 height 8
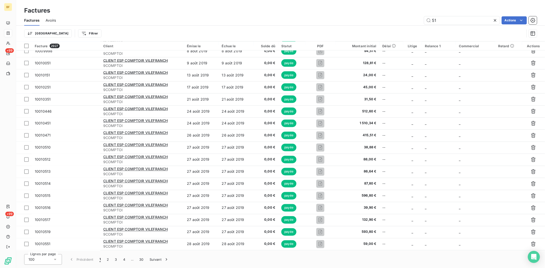
type input "51"
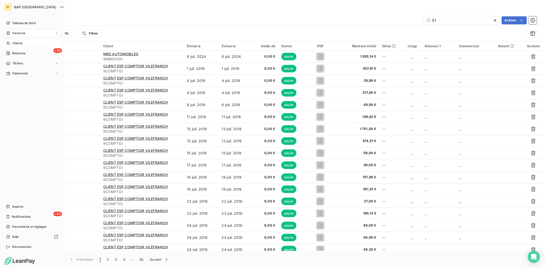
click at [11, 44] on div "Clients" at bounding box center [32, 43] width 56 height 8
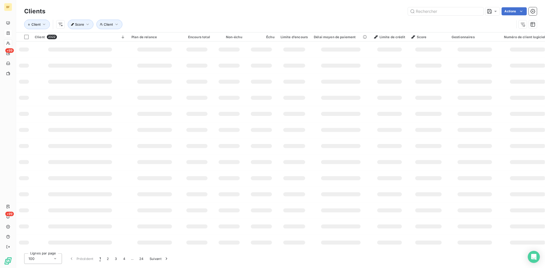
click at [11, 43] on div at bounding box center [8, 43] width 8 height 8
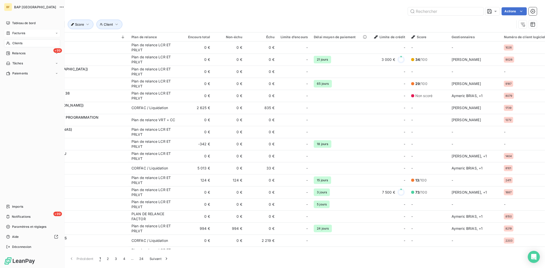
click at [9, 44] on icon at bounding box center [8, 43] width 4 height 3
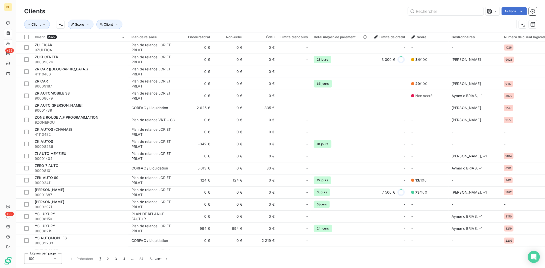
click at [457, 17] on div "Client Client Score" at bounding box center [280, 25] width 512 height 16
click at [452, 11] on input "text" at bounding box center [446, 11] width 76 height 8
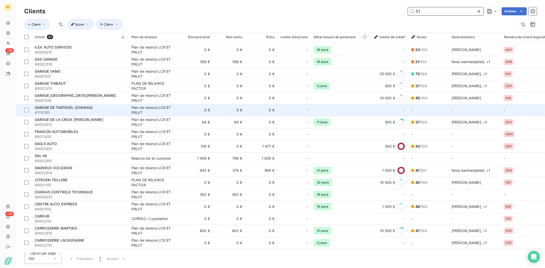
scroll to position [241, 0]
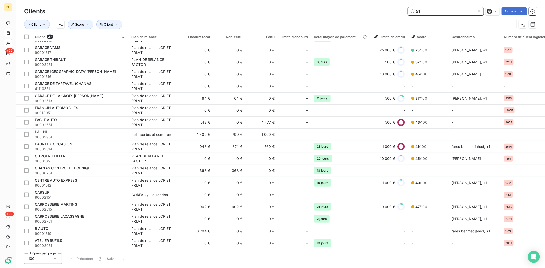
drag, startPoint x: 438, startPoint y: 10, endPoint x: 330, endPoint y: 19, distance: 108.9
click at [332, 18] on div "Clients 51 Actions Client Client Score" at bounding box center [280, 19] width 512 height 26
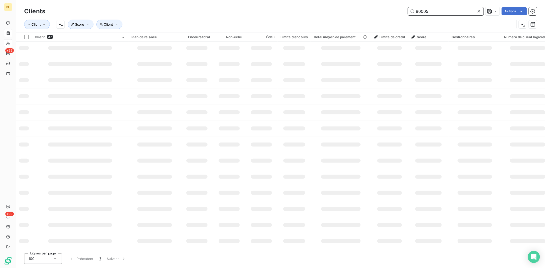
scroll to position [0, 0]
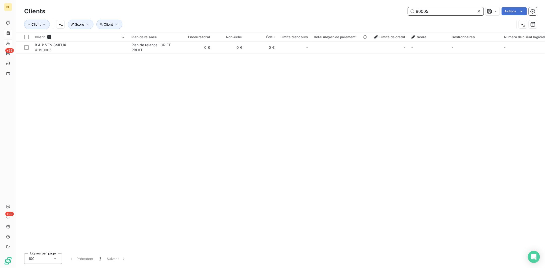
drag, startPoint x: 437, startPoint y: 12, endPoint x: 363, endPoint y: 11, distance: 74.0
click at [363, 11] on div "90005 Actions" at bounding box center [293, 11] width 485 height 8
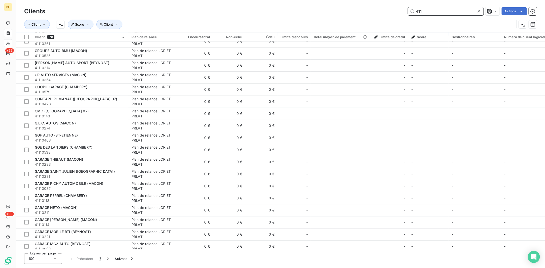
scroll to position [1002, 0]
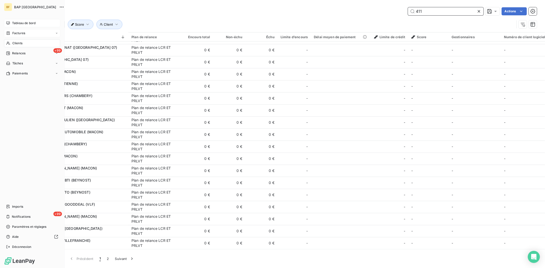
type input "411"
click at [36, 21] on div "Tableau de bord" at bounding box center [32, 23] width 56 height 8
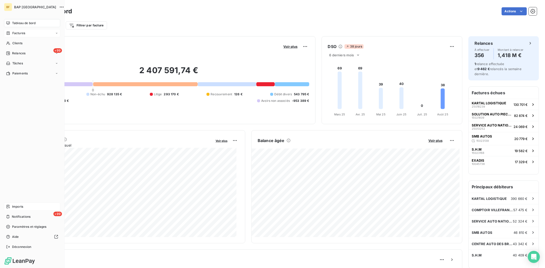
click at [12, 207] on span "Imports" at bounding box center [17, 207] width 11 height 5
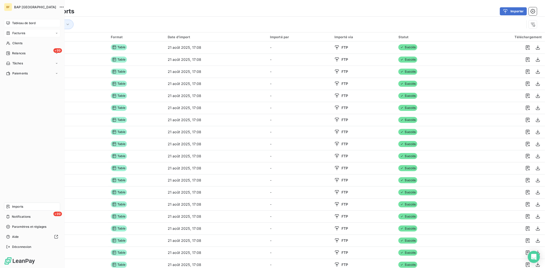
click at [17, 24] on span "Tableau de bord" at bounding box center [23, 23] width 23 height 5
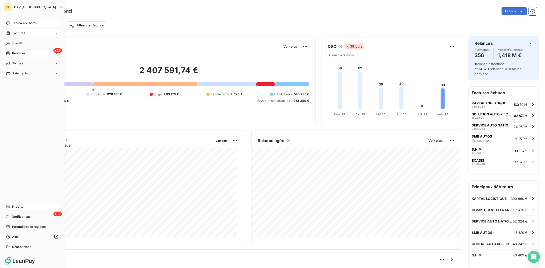
click at [21, 52] on span "Relances" at bounding box center [18, 53] width 13 height 5
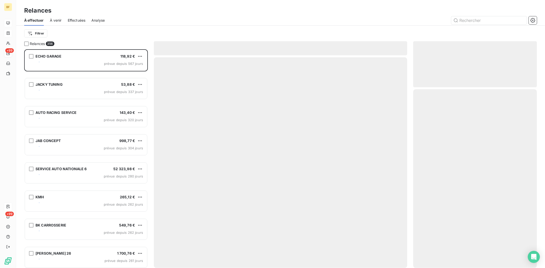
scroll to position [214, 119]
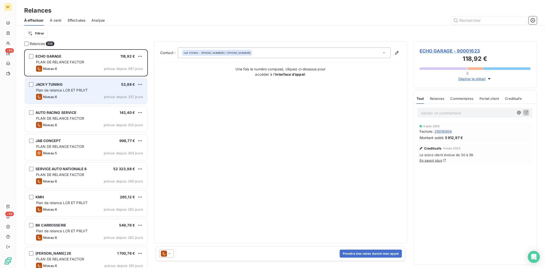
click at [81, 89] on span "Plan de relance LCR ET PRLVT" at bounding box center [62, 90] width 52 height 4
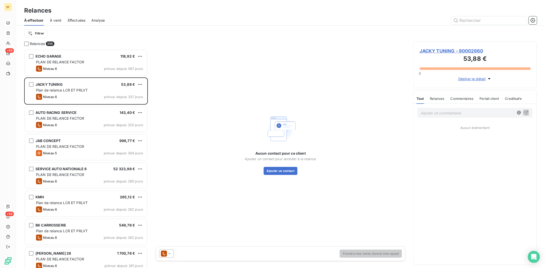
click at [468, 49] on span "JACKY TUNING - 90002660" at bounding box center [474, 51] width 111 height 7
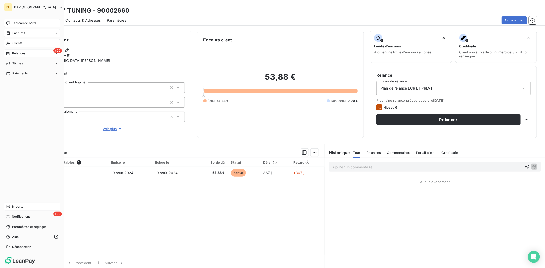
click at [47, 53] on div "+99 Relances" at bounding box center [32, 53] width 56 height 8
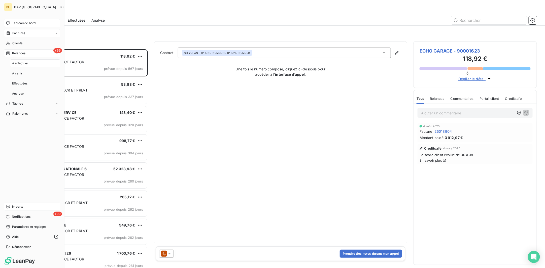
scroll to position [214, 119]
